Goal: Information Seeking & Learning: Learn about a topic

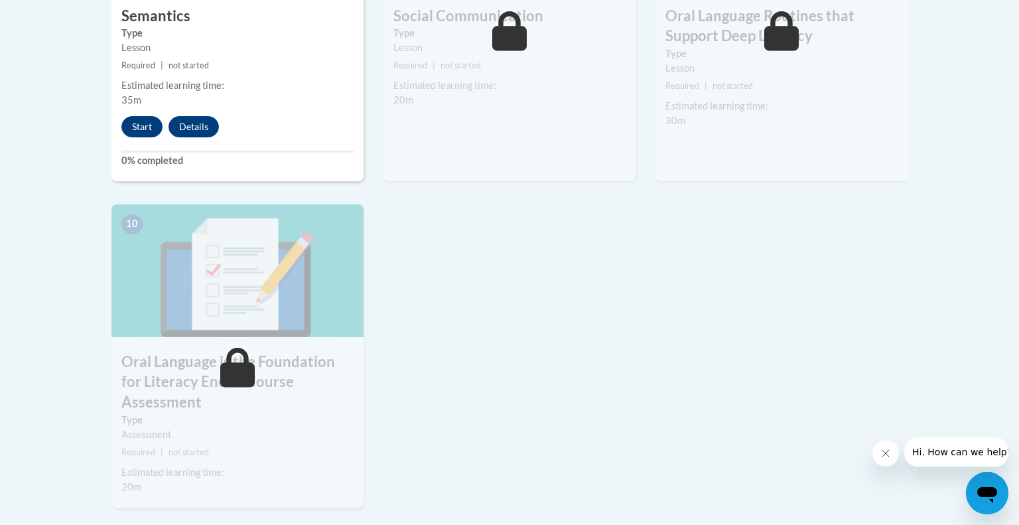
scroll to position [1337, 0]
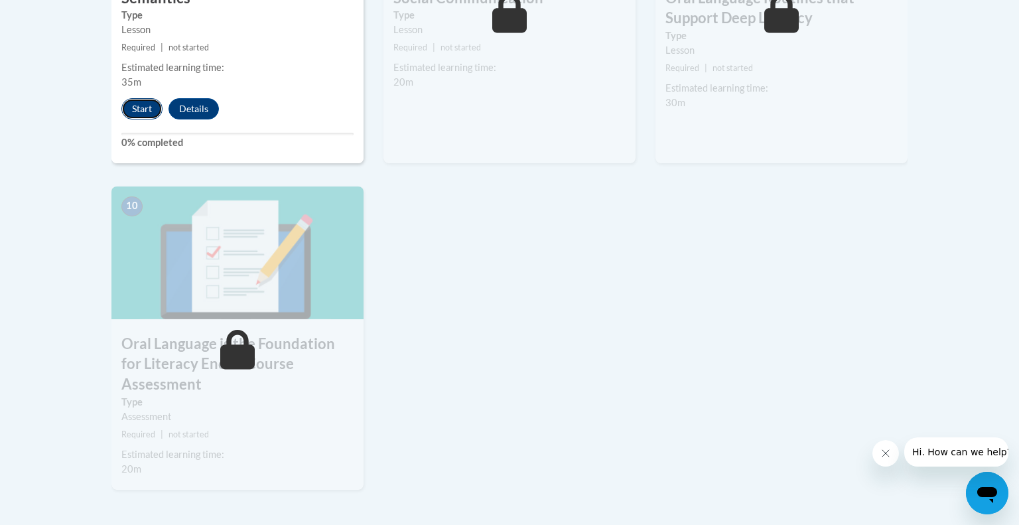
click at [138, 103] on button "Start" at bounding box center [141, 108] width 41 height 21
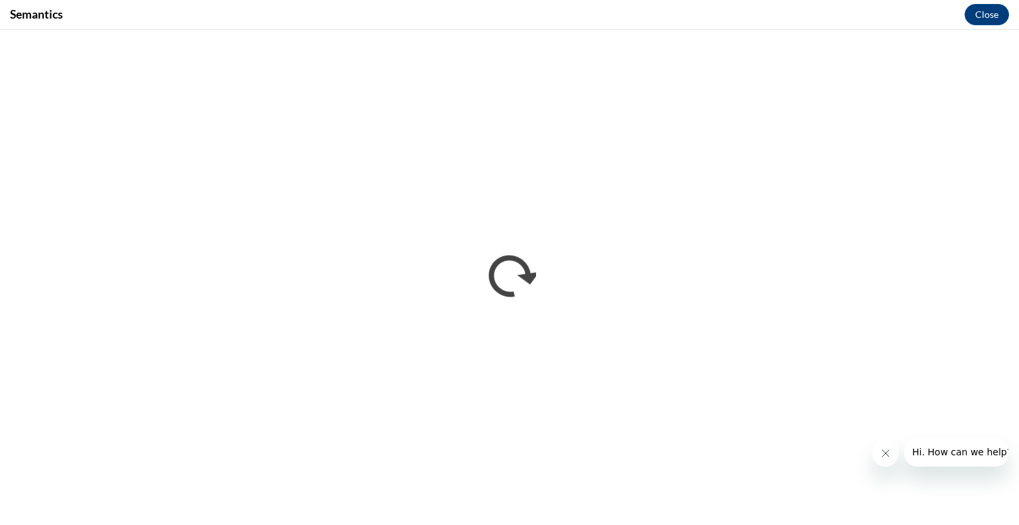
scroll to position [0, 0]
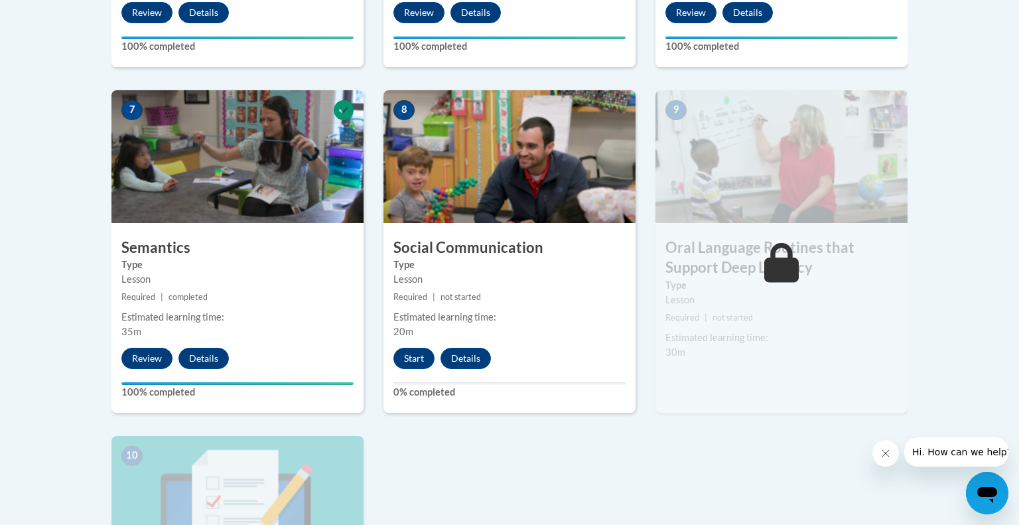
scroll to position [1091, 0]
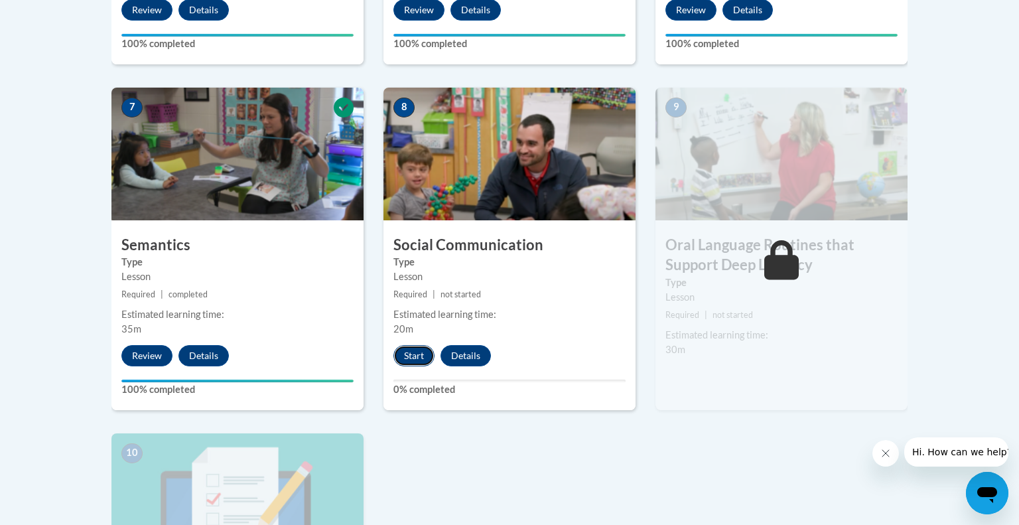
click at [409, 358] on button "Start" at bounding box center [413, 355] width 41 height 21
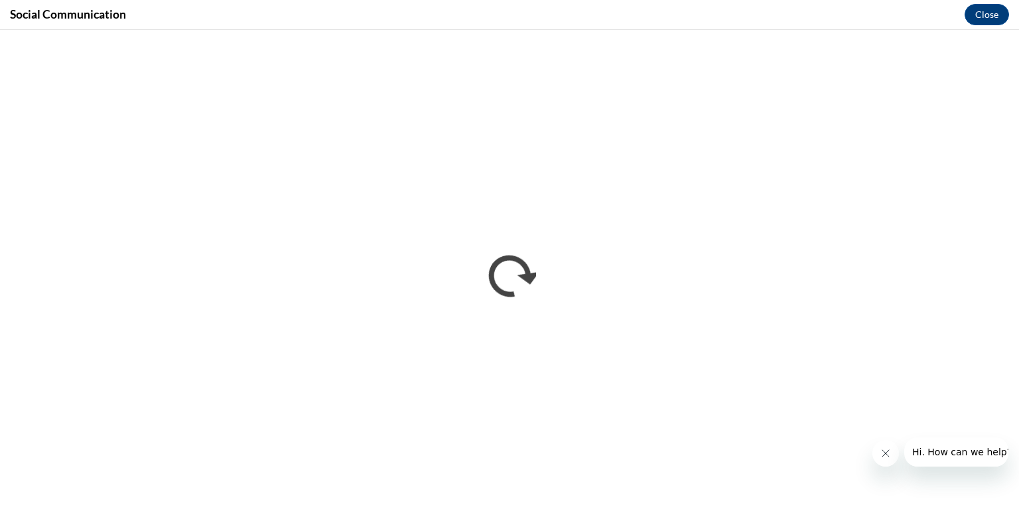
scroll to position [0, 0]
click at [891, 448] on button "Close message from company" at bounding box center [885, 453] width 27 height 27
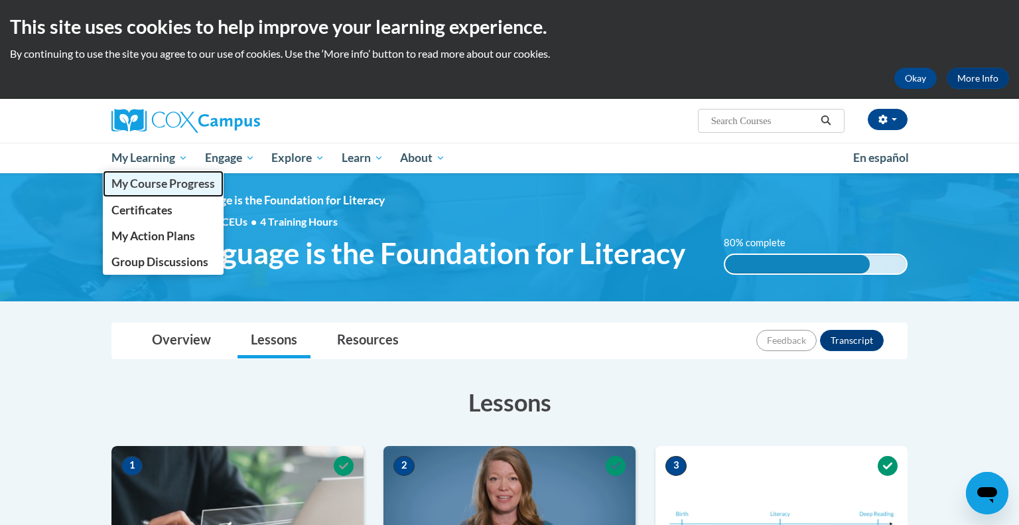
click at [157, 186] on span "My Course Progress" at bounding box center [162, 183] width 103 height 14
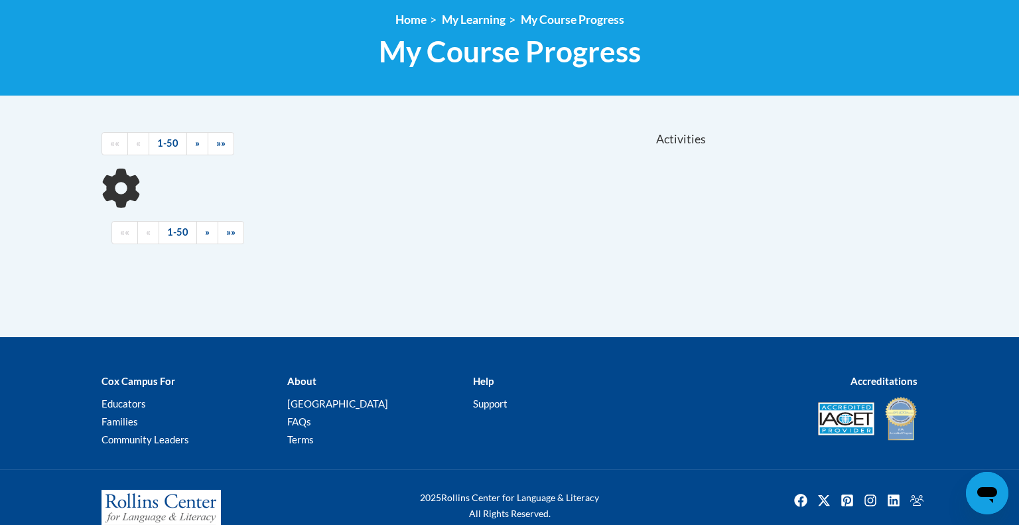
scroll to position [210, 0]
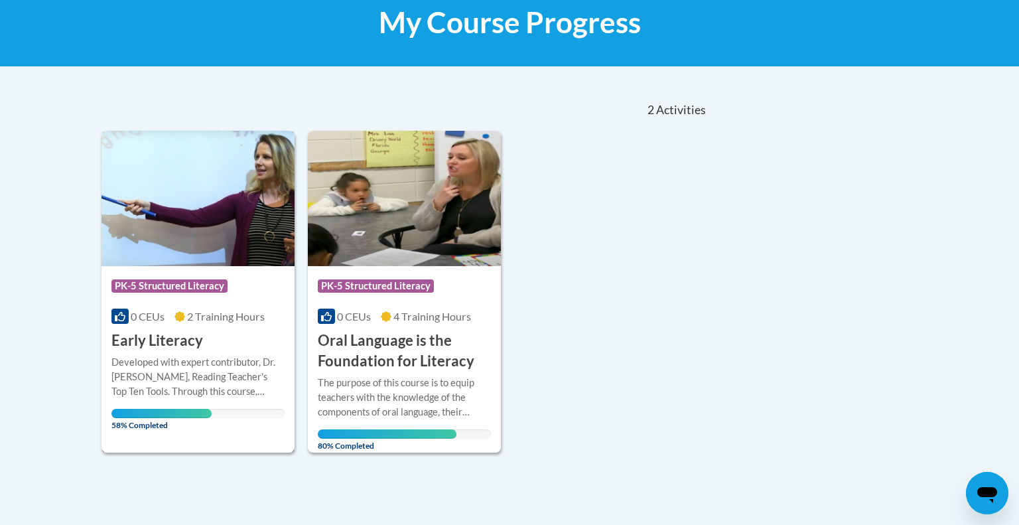
click at [156, 198] on img at bounding box center [197, 198] width 193 height 135
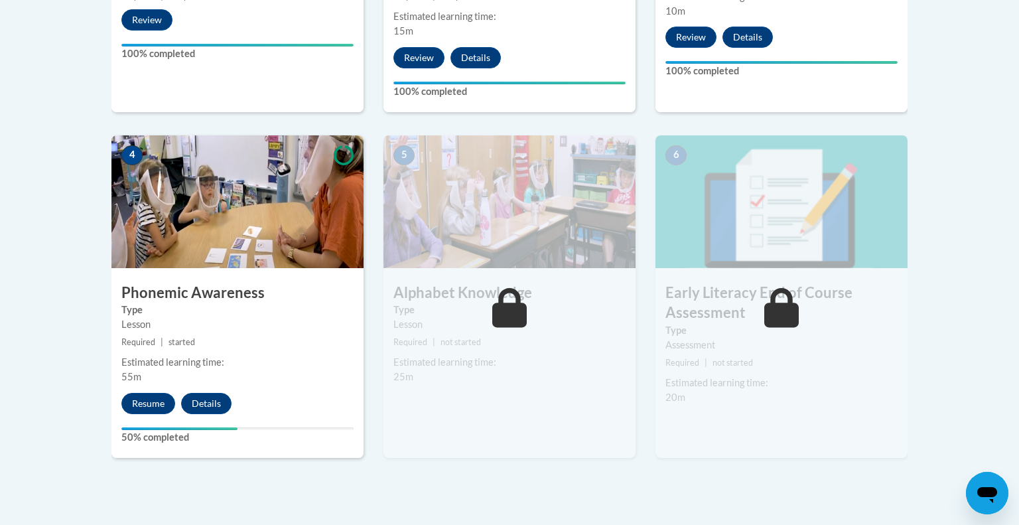
scroll to position [682, 0]
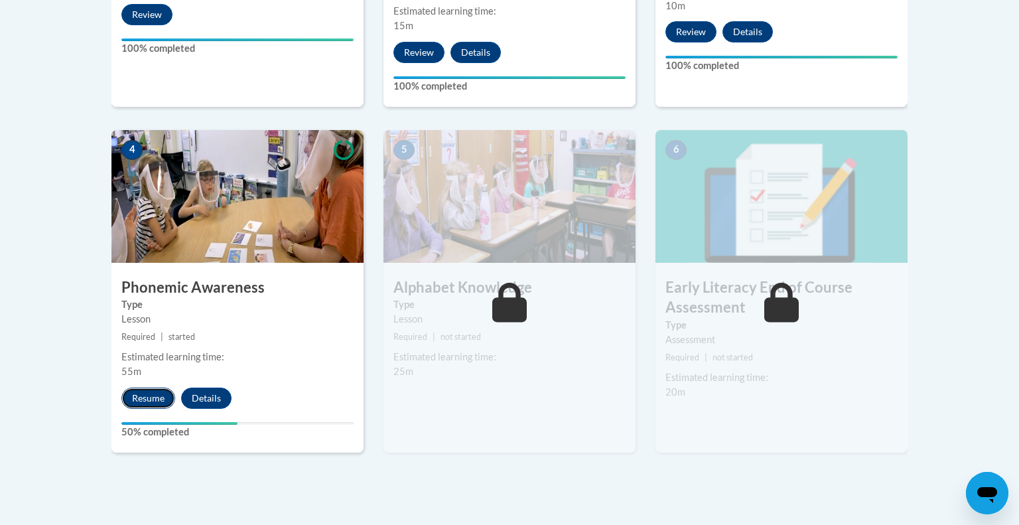
click at [145, 401] on button "Resume" at bounding box center [148, 397] width 54 height 21
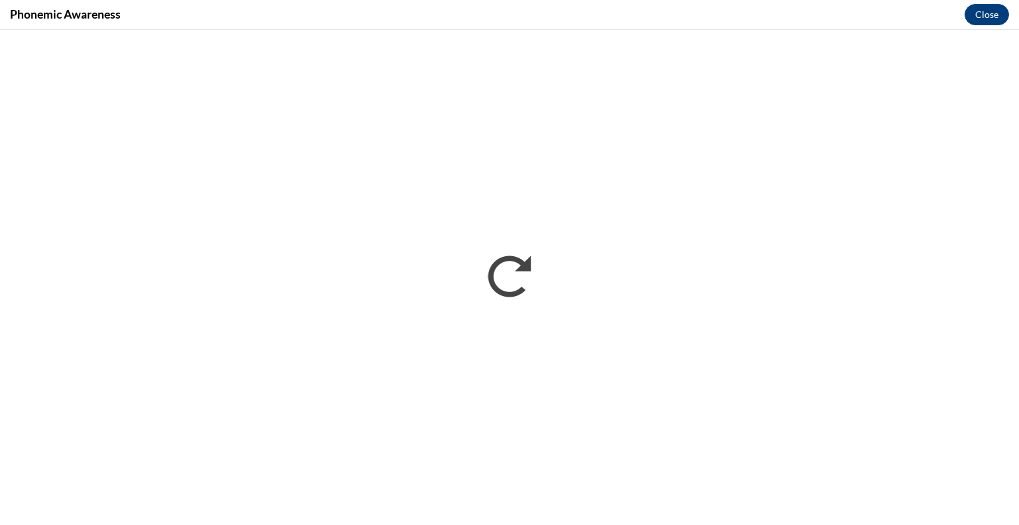
scroll to position [0, 0]
